Goal: Information Seeking & Learning: Learn about a topic

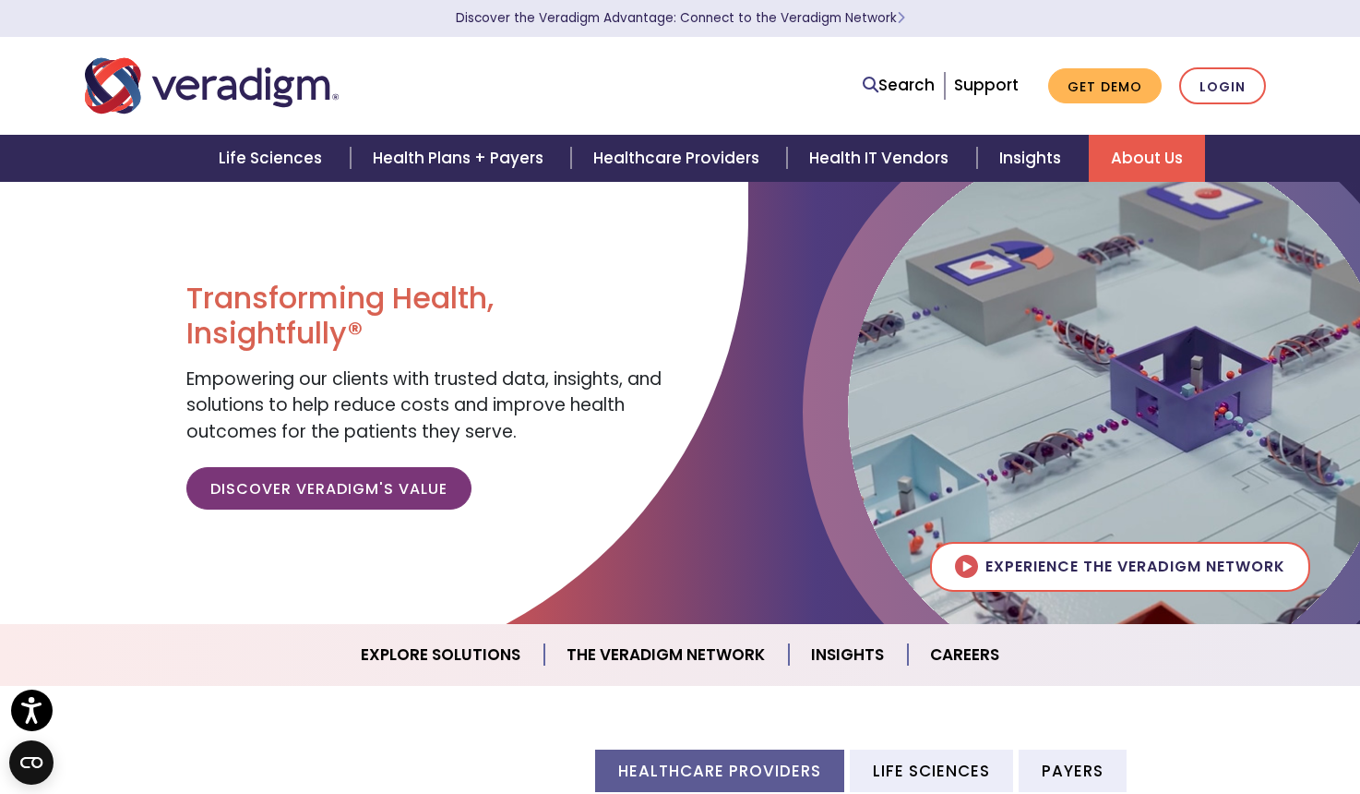
click at [1157, 160] on link "About Us" at bounding box center [1147, 158] width 116 height 47
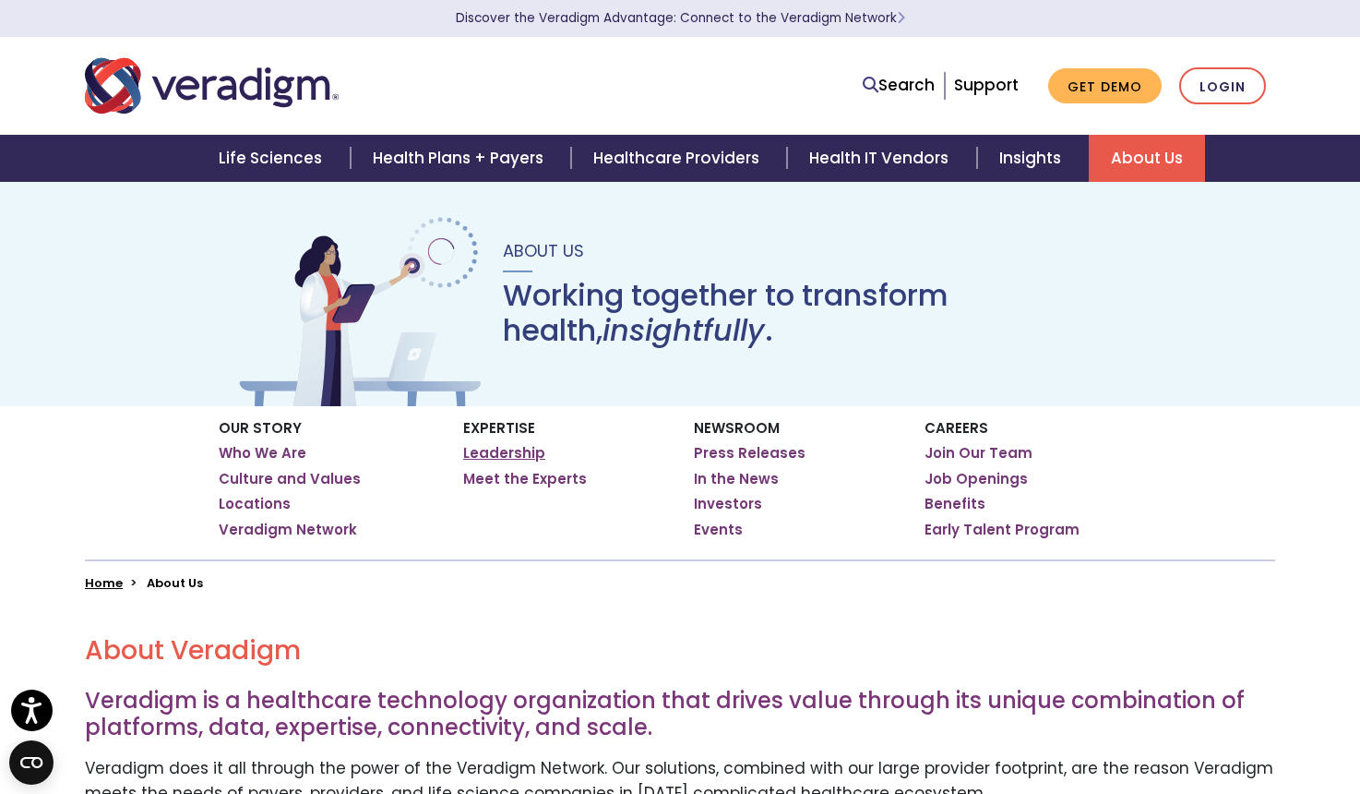
click at [516, 453] on link "Leadership" at bounding box center [504, 453] width 82 height 18
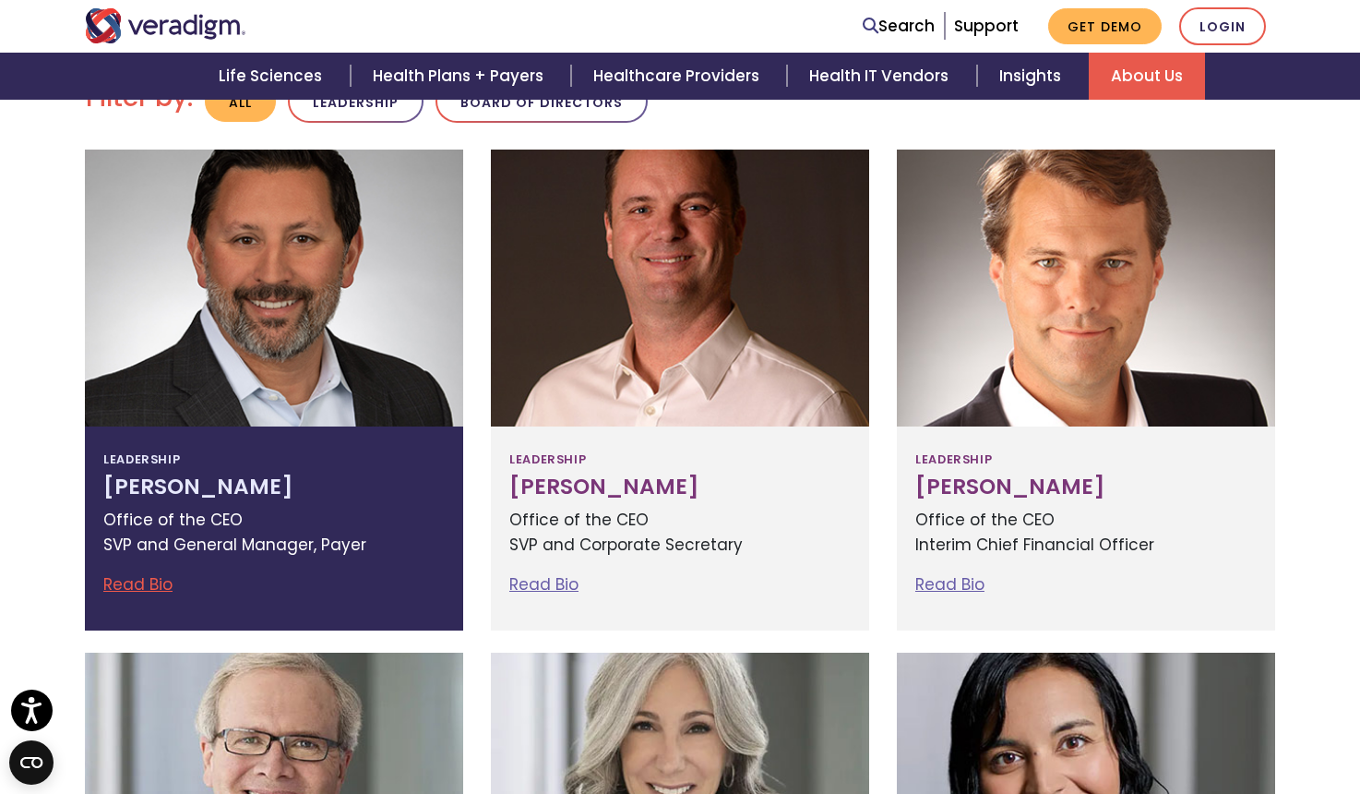
scroll to position [563, 0]
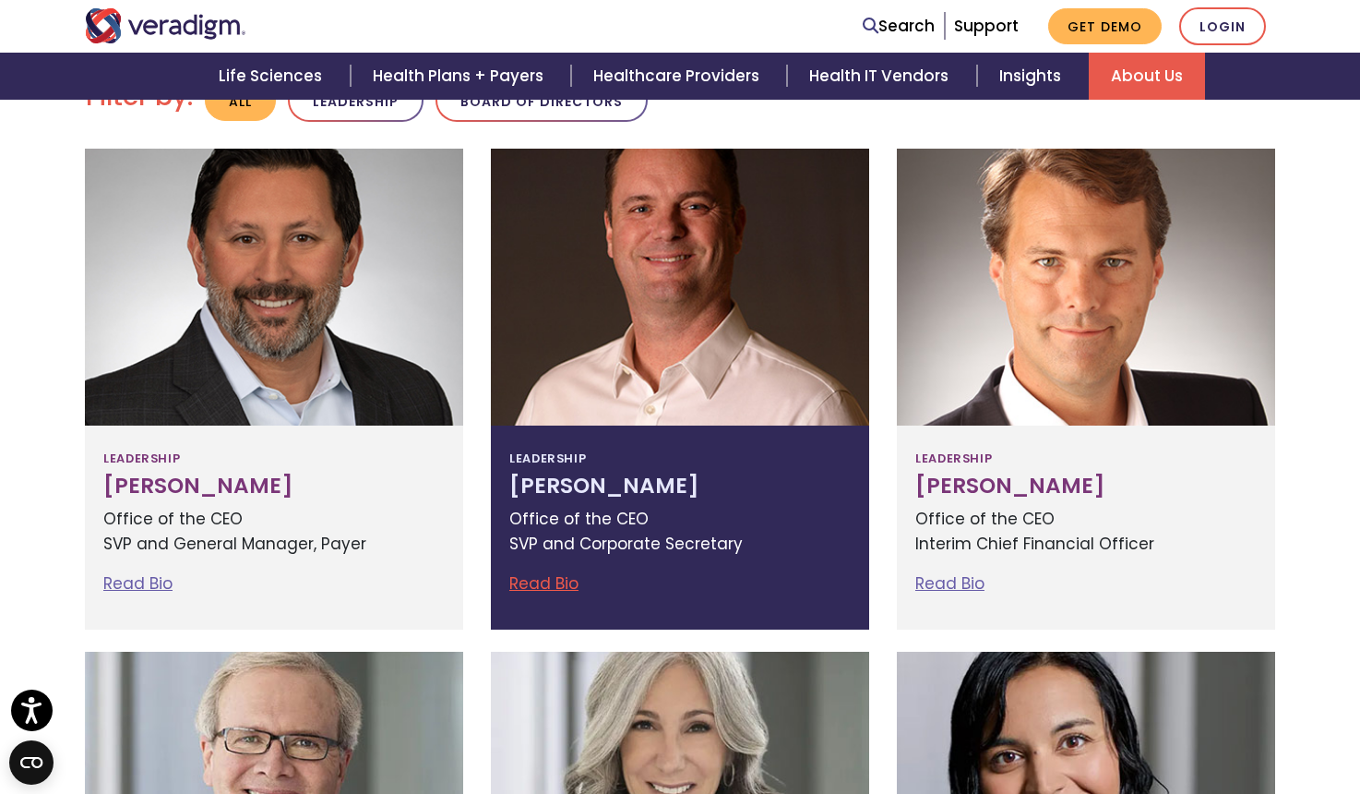
click at [705, 507] on p "Office of the CEO SVP and Corporate Secretary" at bounding box center [680, 532] width 342 height 50
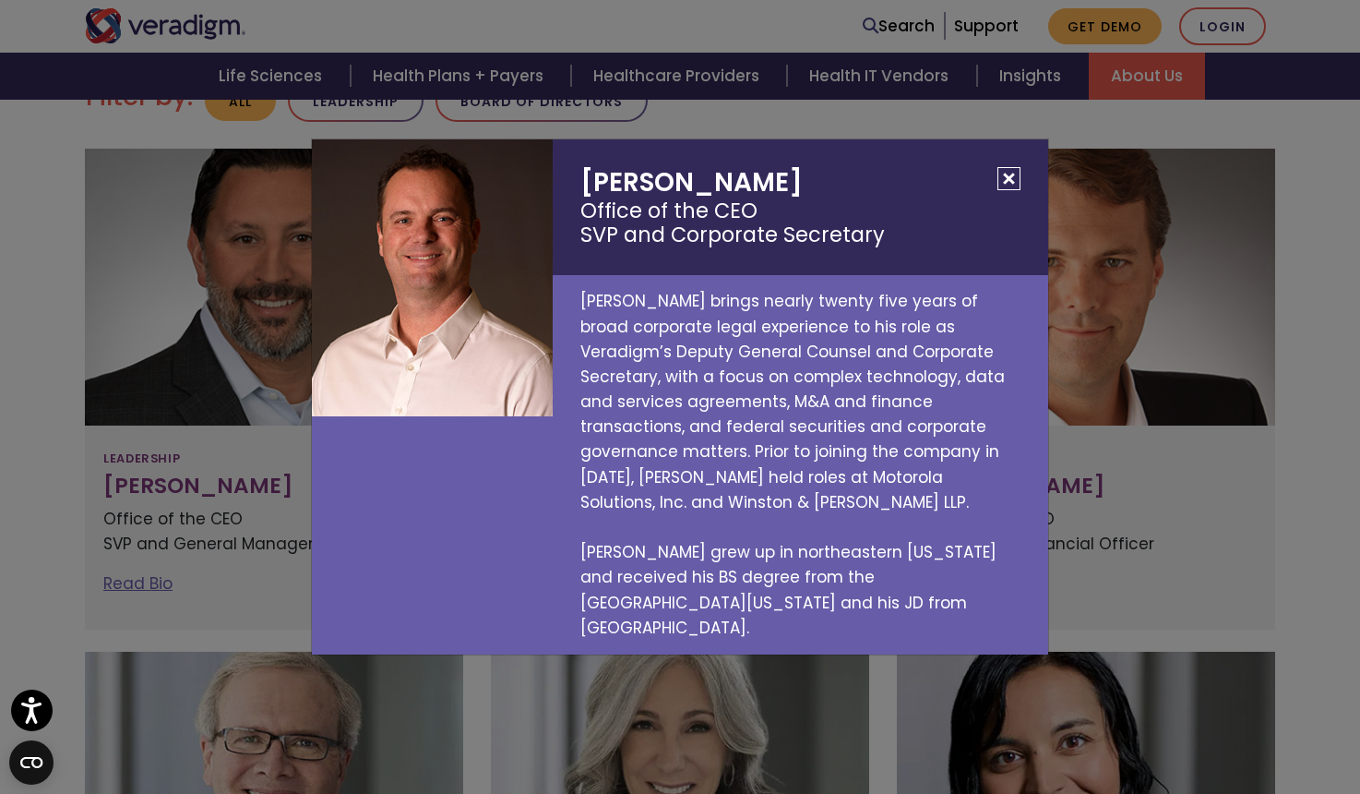
click at [1010, 190] on button "Close" at bounding box center [1009, 178] width 23 height 23
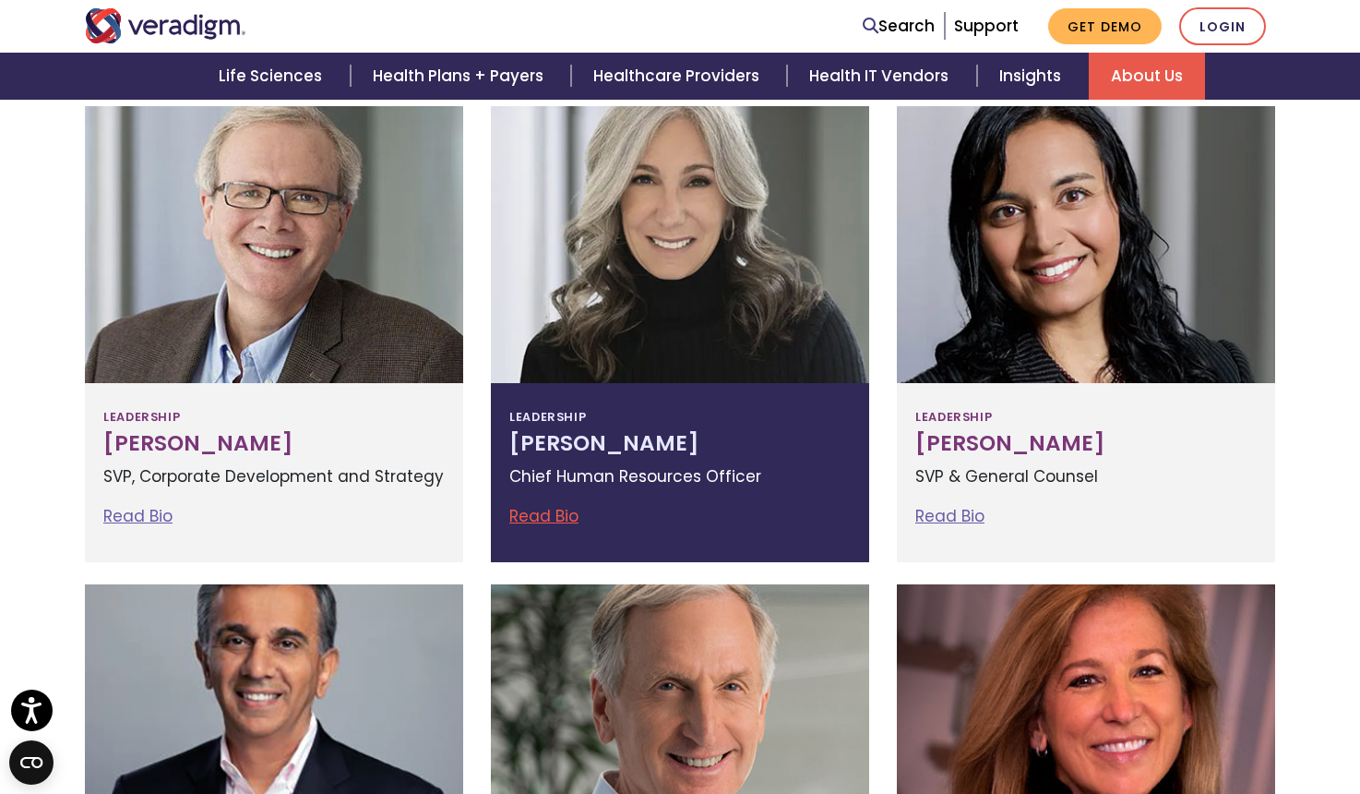
scroll to position [1109, 0]
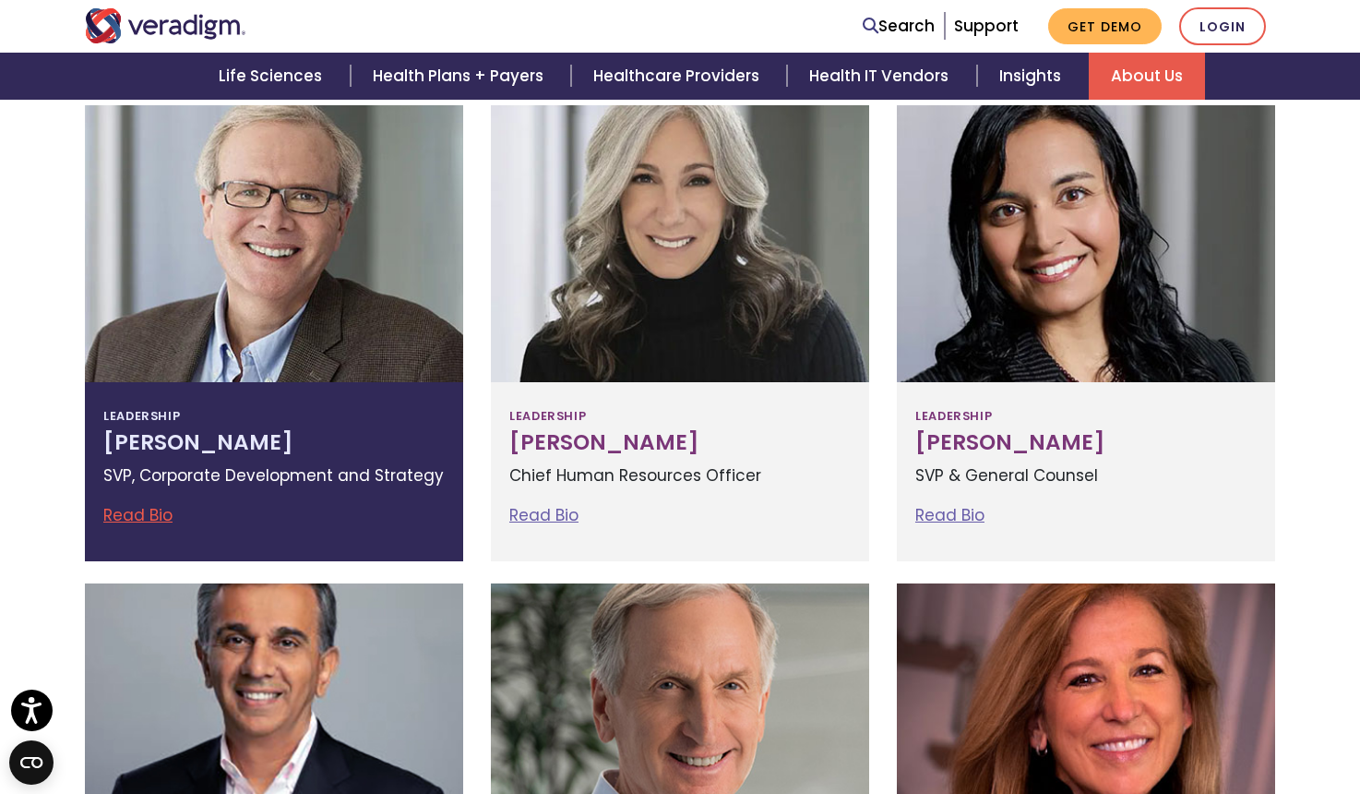
click at [341, 510] on div "Read Bio Richard Elmore SVP, Corporate Development and Strategy Rich Elmore is …" at bounding box center [274, 515] width 342 height 25
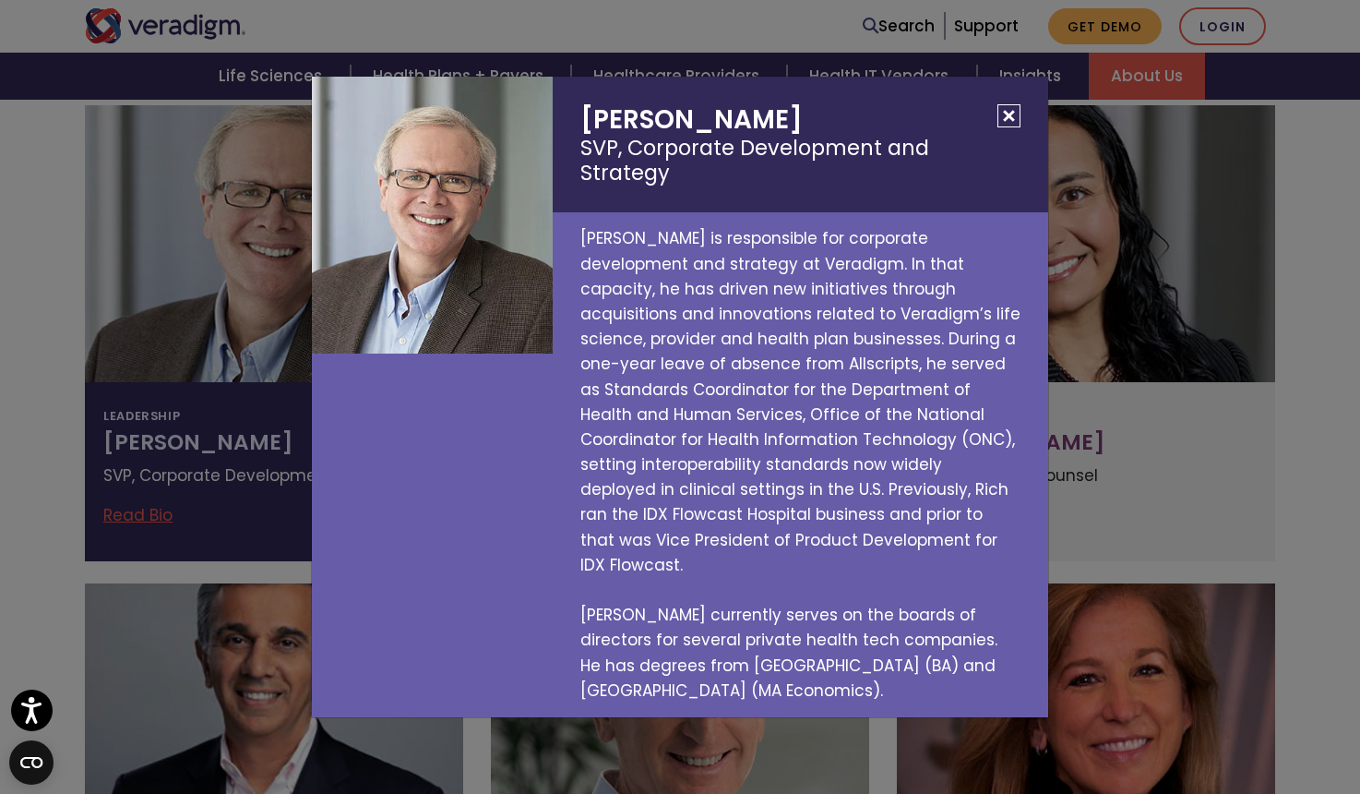
click at [1008, 127] on button "Close" at bounding box center [1009, 115] width 23 height 23
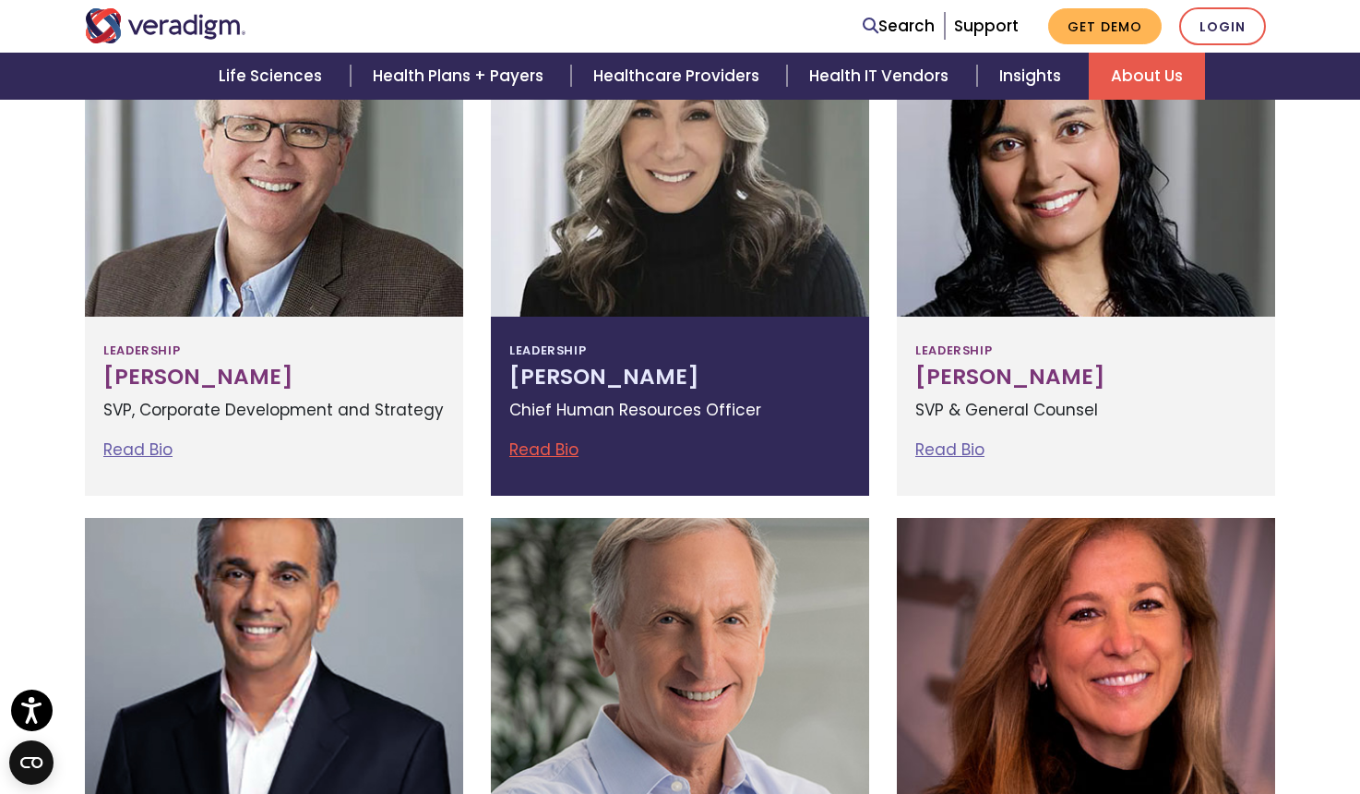
scroll to position [1175, 0]
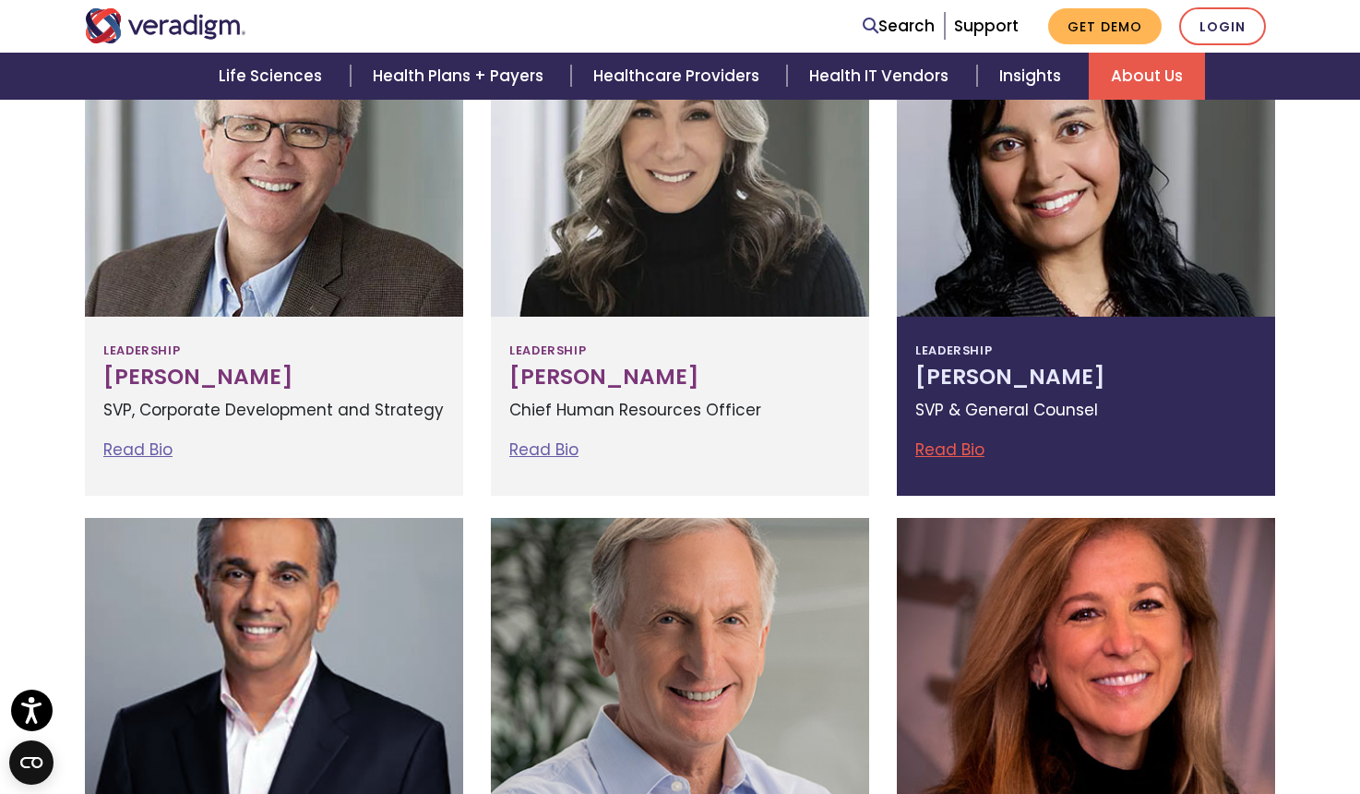
click at [1072, 410] on p "SVP & General Counsel" at bounding box center [1087, 410] width 342 height 25
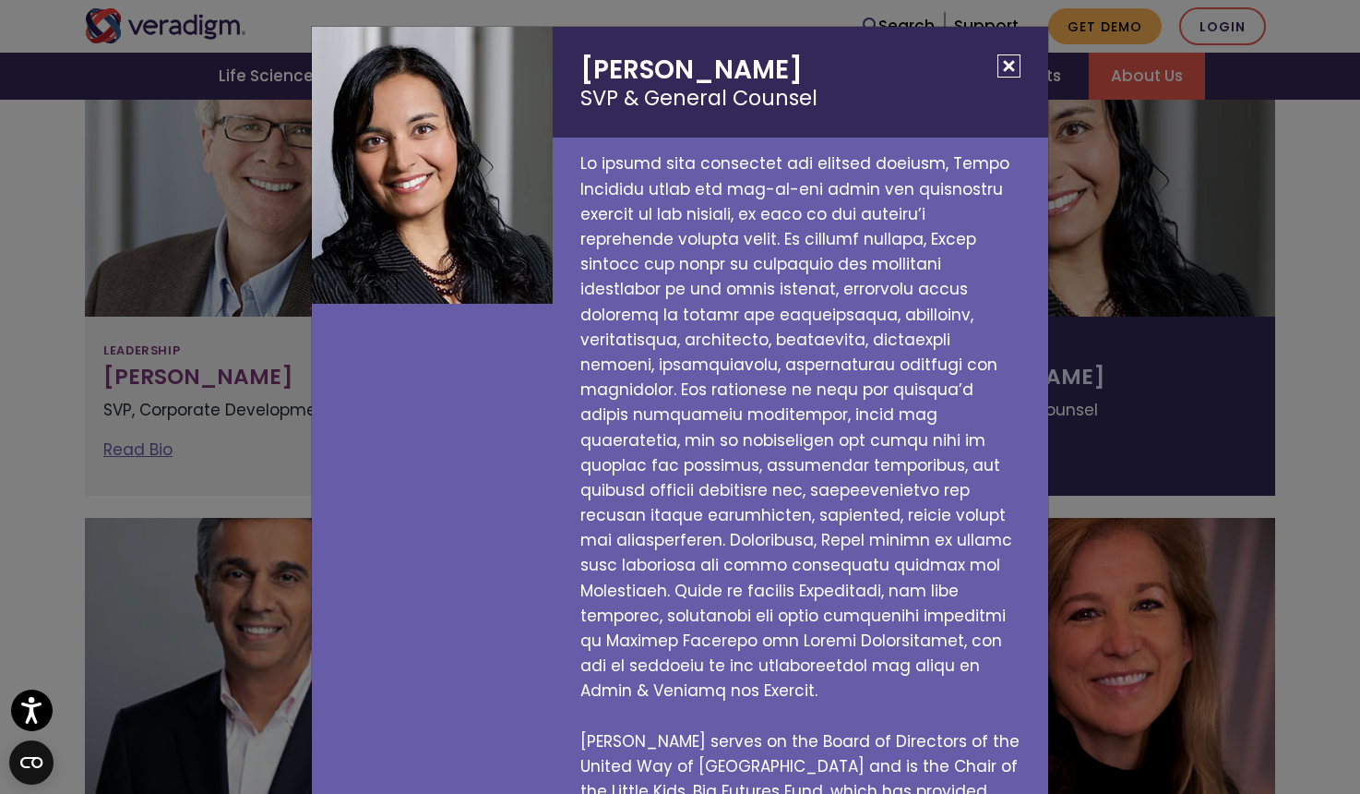
scroll to position [0, 0]
click at [1012, 61] on button "Close" at bounding box center [1009, 65] width 23 height 23
